Goal: Transaction & Acquisition: Purchase product/service

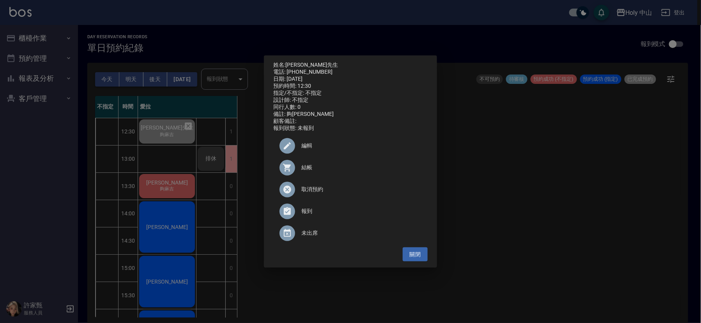
drag, startPoint x: 542, startPoint y: 212, endPoint x: 316, endPoint y: 202, distance: 226.9
click at [542, 212] on div "姓名: 吳先生 電話: 0971520666 日期: 2025/08/23 預約時間: 12:30 指定/不指定: 不指定 設計師: 不指定 同行人數: 0 …" at bounding box center [350, 161] width 701 height 323
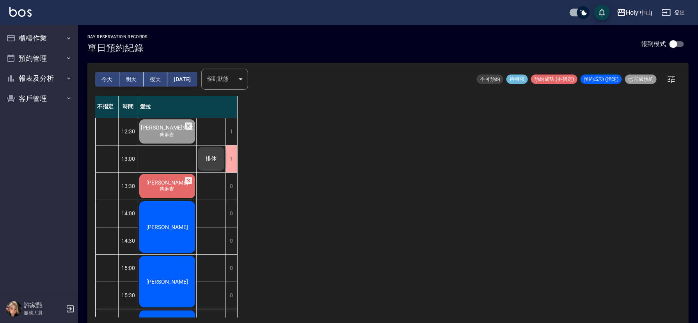
click at [160, 138] on span "夠麻吉" at bounding box center [167, 134] width 17 height 7
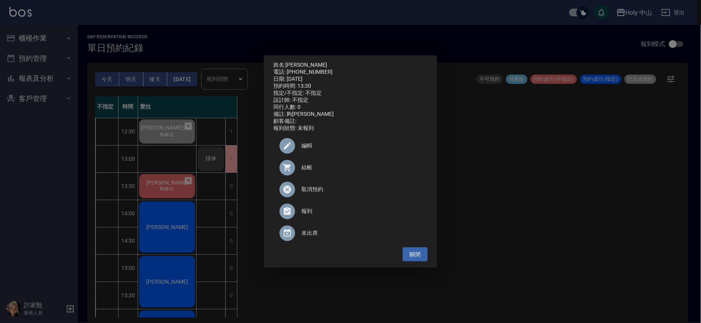
click at [310, 171] on span "結帳" at bounding box center [362, 167] width 120 height 8
click at [514, 160] on div "姓名: 陳先生 電話: 0958374213 日期: 2025/08/23 預約時間: 13:30 指定/不指定: 不指定 設計師: 不指定 同行人數: 0 …" at bounding box center [350, 161] width 701 height 323
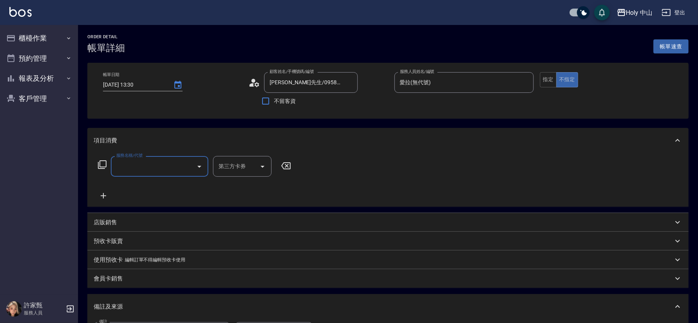
click at [150, 164] on input "服務名稱/代號" at bounding box center [153, 167] width 79 height 14
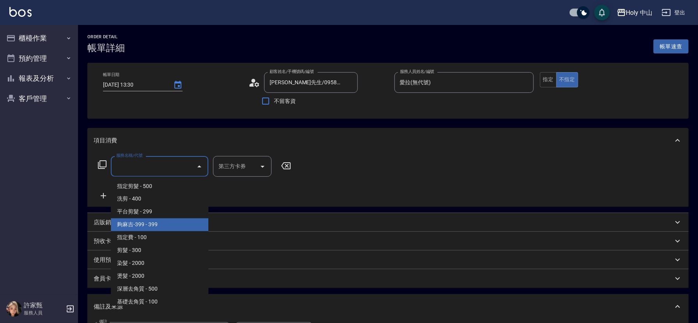
click at [156, 223] on span "夠麻吉-399 - 399" at bounding box center [160, 224] width 98 height 13
type input "夠麻吉-399(5)"
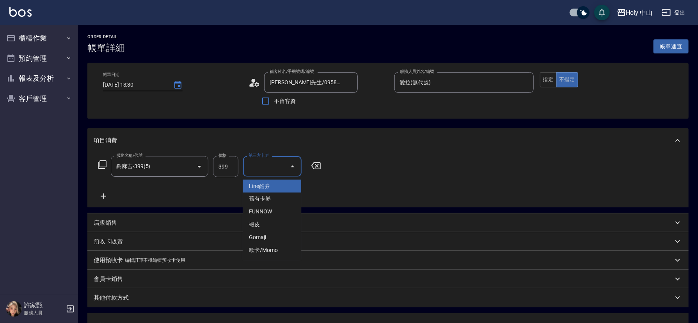
click at [264, 167] on div "第三方卡券 第三方卡券" at bounding box center [272, 166] width 59 height 21
click at [279, 239] on span "Gomaji" at bounding box center [272, 237] width 59 height 13
type input "Gomaji"
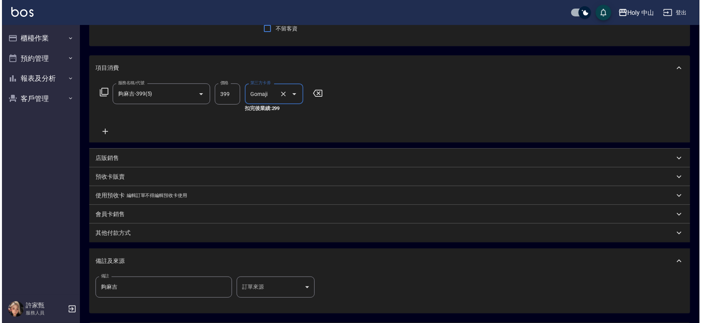
scroll to position [146, 0]
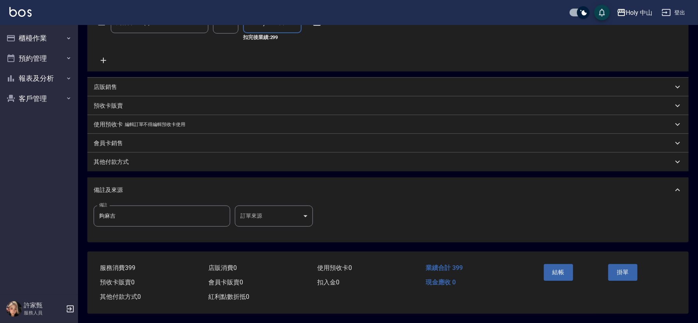
click at [256, 214] on body "Holy 中山 登出 櫃檯作業 打帳單 帳單列表 營業儀表板 現場電腦打卡 預約管理 預約管理 單日預約紀錄 單週預約紀錄 報表及分析 報表目錄 店家日報表 …" at bounding box center [349, 89] width 698 height 467
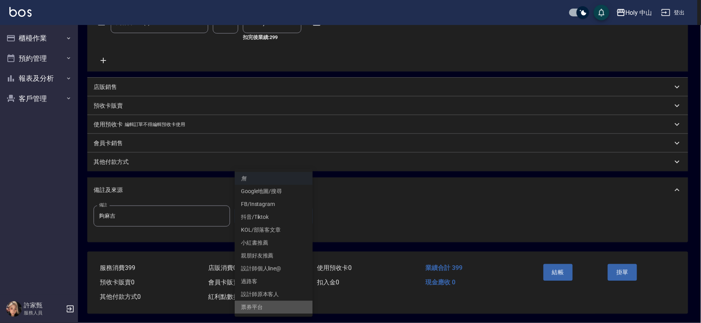
click at [256, 307] on li "票券平台" at bounding box center [274, 307] width 78 height 13
type input "票券平台"
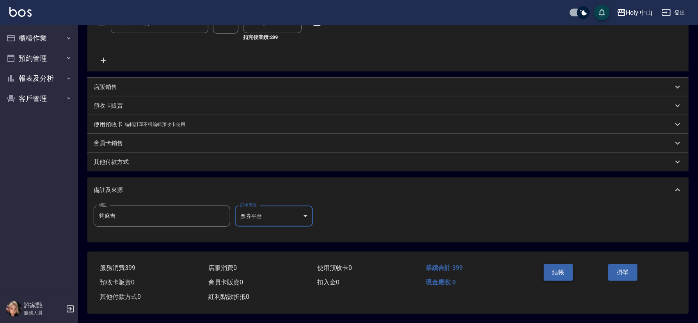
click at [558, 266] on button "結帳" at bounding box center [558, 272] width 29 height 16
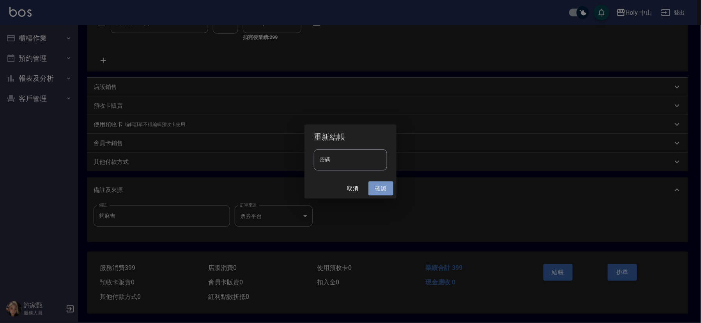
click at [381, 188] on button "確認" at bounding box center [381, 188] width 25 height 14
